Goal: Information Seeking & Learning: Learn about a topic

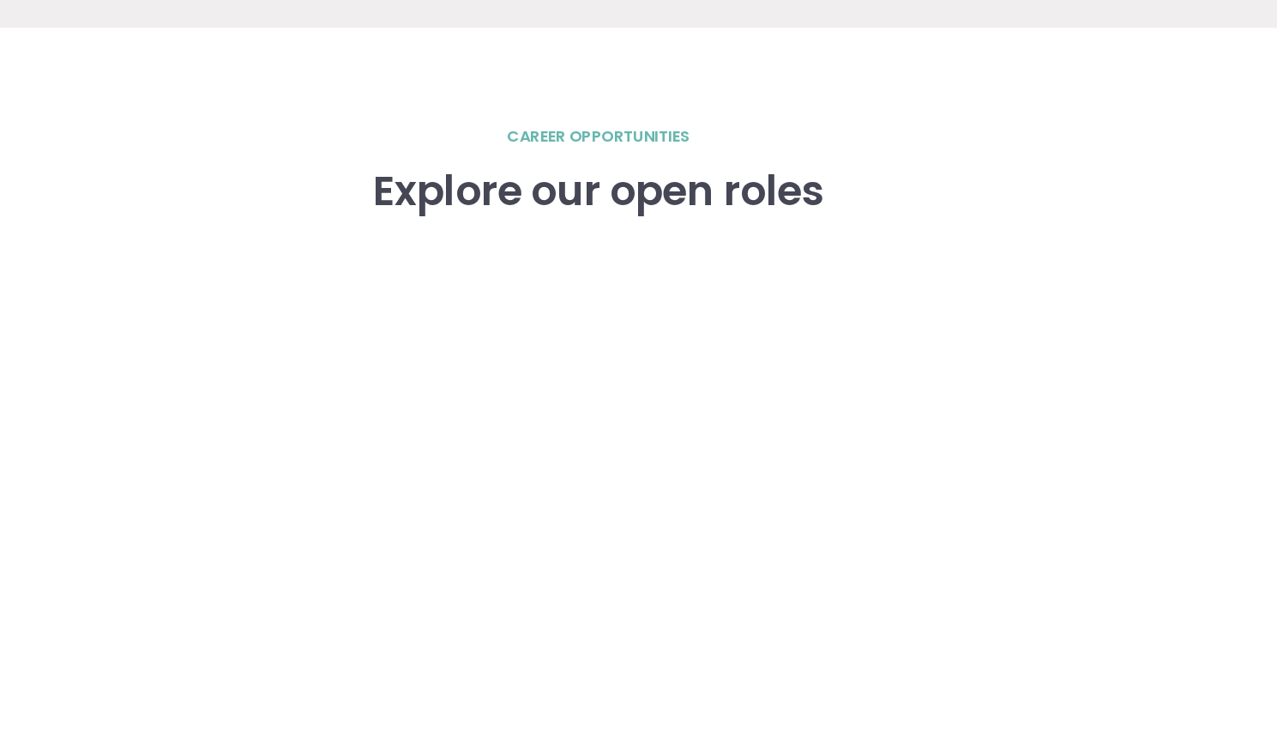
scroll to position [2292, 0]
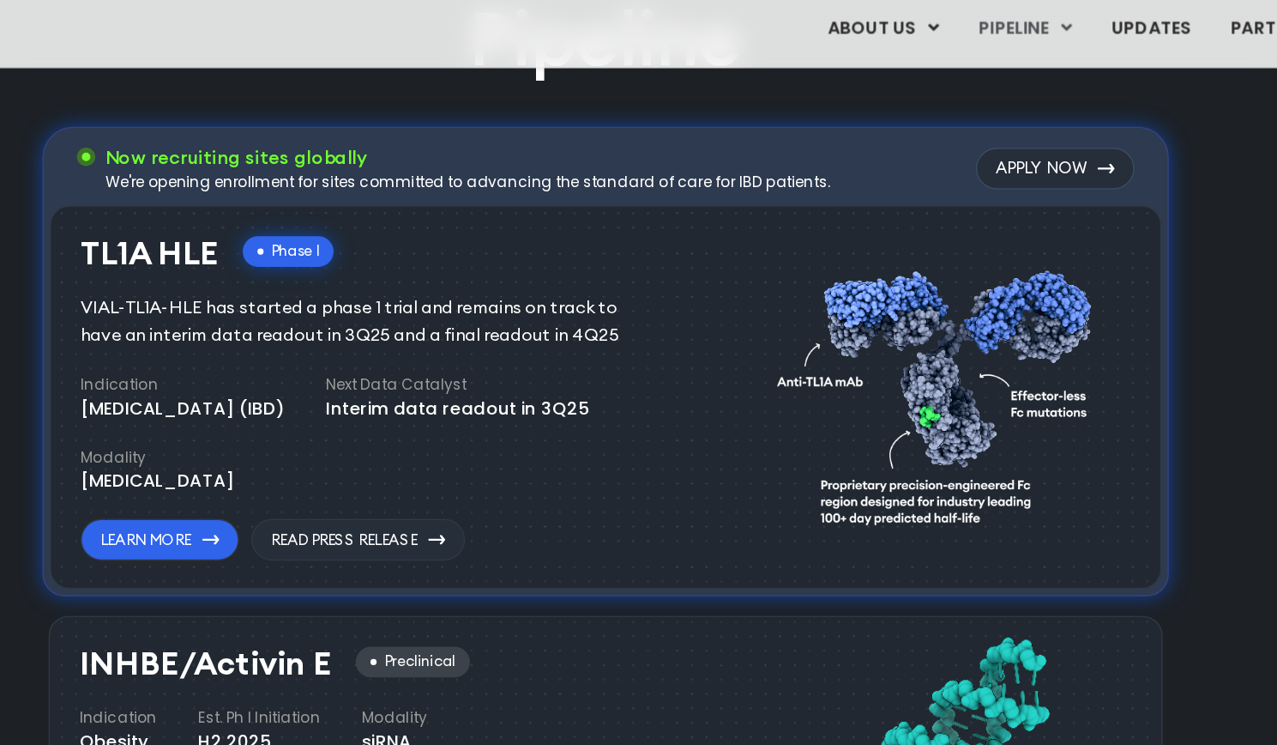
scroll to position [1083, 0]
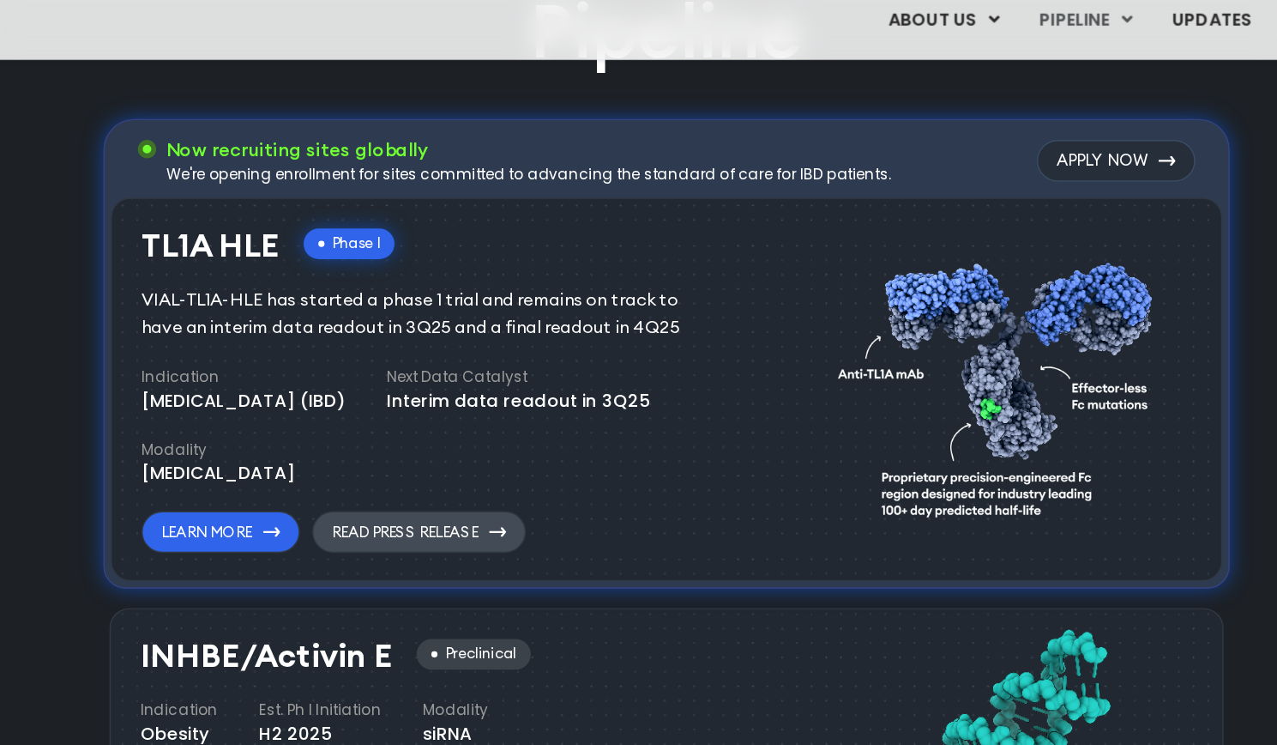
click at [437, 380] on link "Read Press Release" at bounding box center [465, 384] width 149 height 29
